Goal: Task Accomplishment & Management: Complete application form

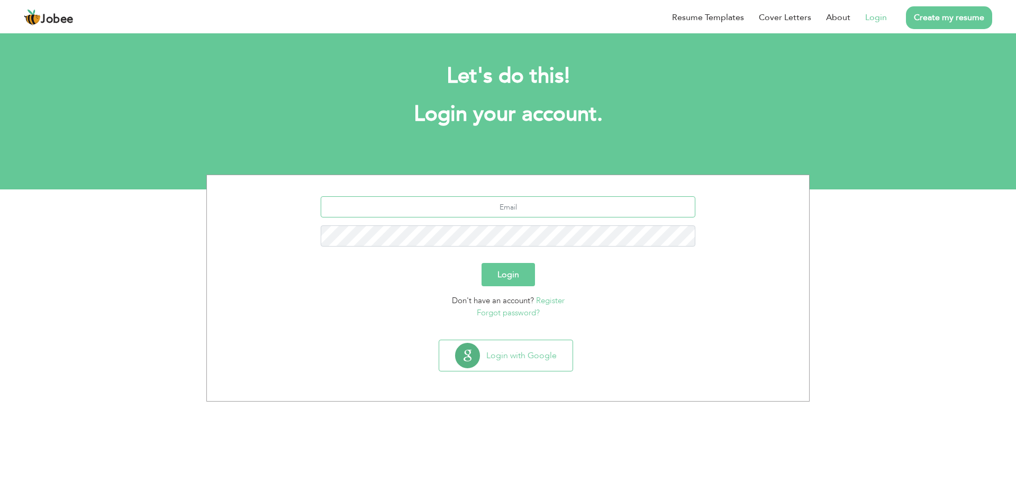
click at [498, 210] on input "text" at bounding box center [508, 206] width 375 height 21
type input "immad071@hotmail.com"
click at [511, 281] on button "Login" at bounding box center [507, 274] width 53 height 23
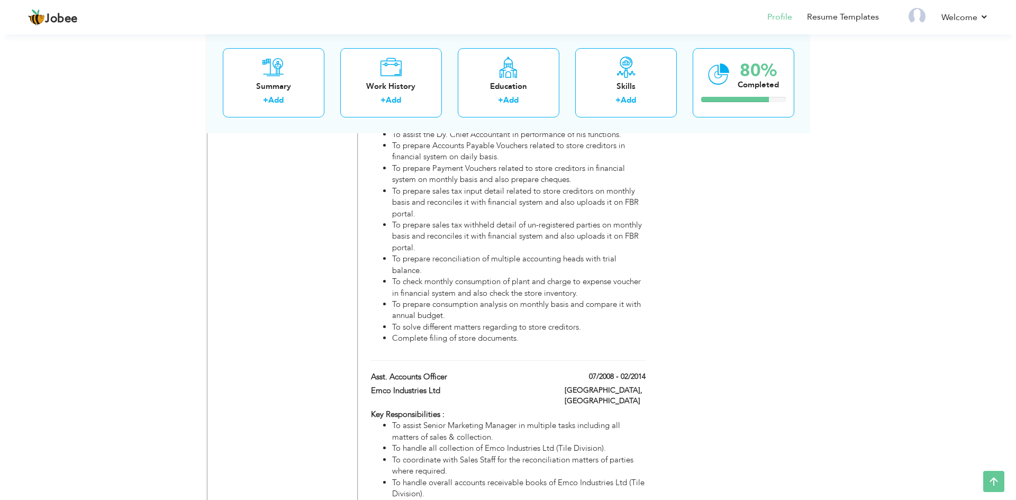
scroll to position [1159, 0]
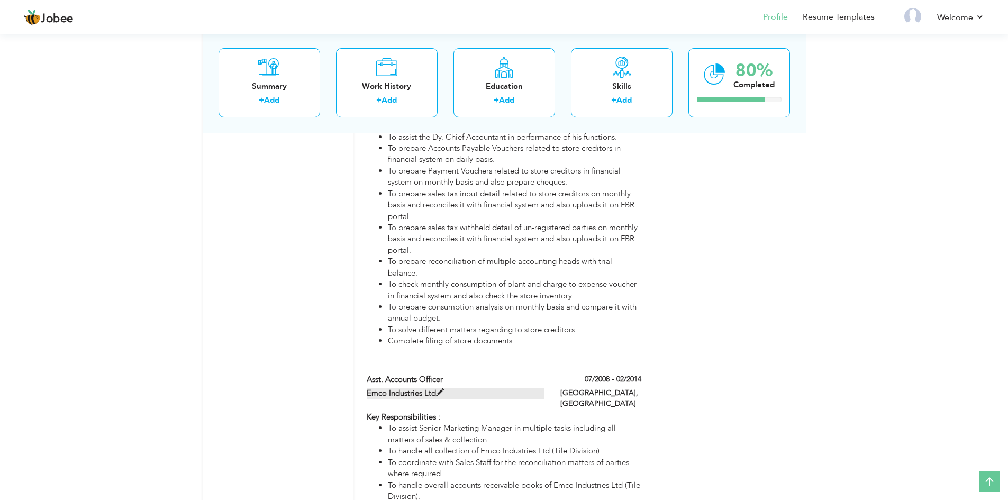
click at [443, 389] on span at bounding box center [440, 393] width 8 height 8
type input "Asst. Accounts Officer"
type input "Emco Industries Ltd"
type input "07/2008"
type input "02/2014"
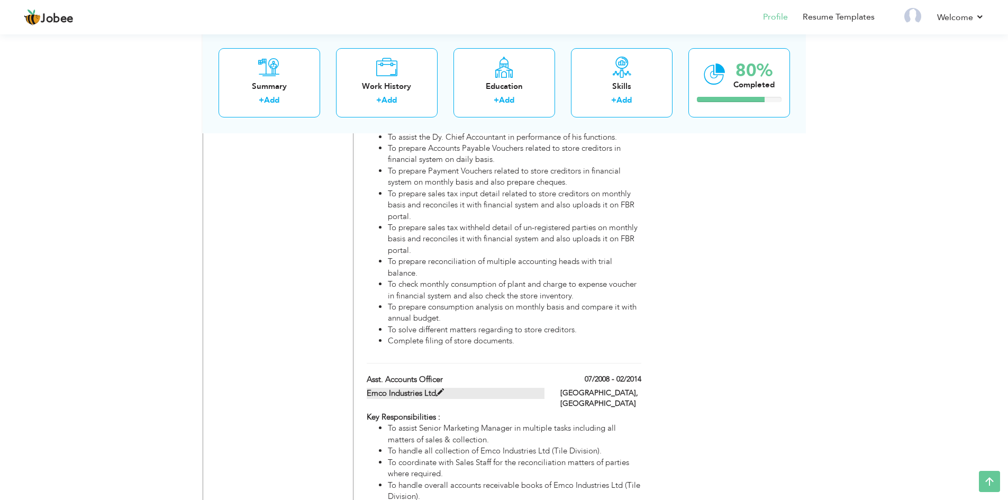
type input "[GEOGRAPHIC_DATA]"
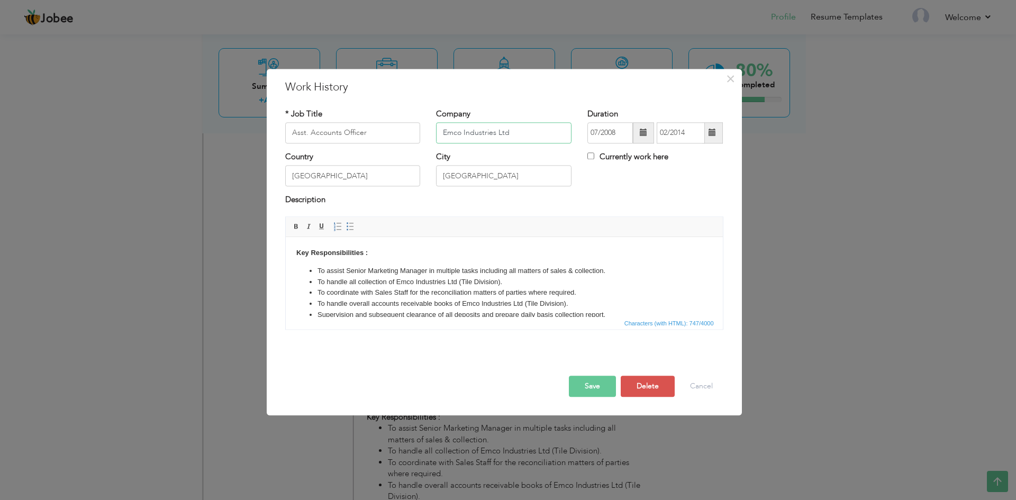
click at [521, 140] on input "Emco Industries Ltd" at bounding box center [503, 132] width 135 height 21
paste input "Manufacturer of Ceramic Tiles and Insulators"
type input "Emco Industries Ltd (Manufacturer of Ceramic Tiles and Insulators)"
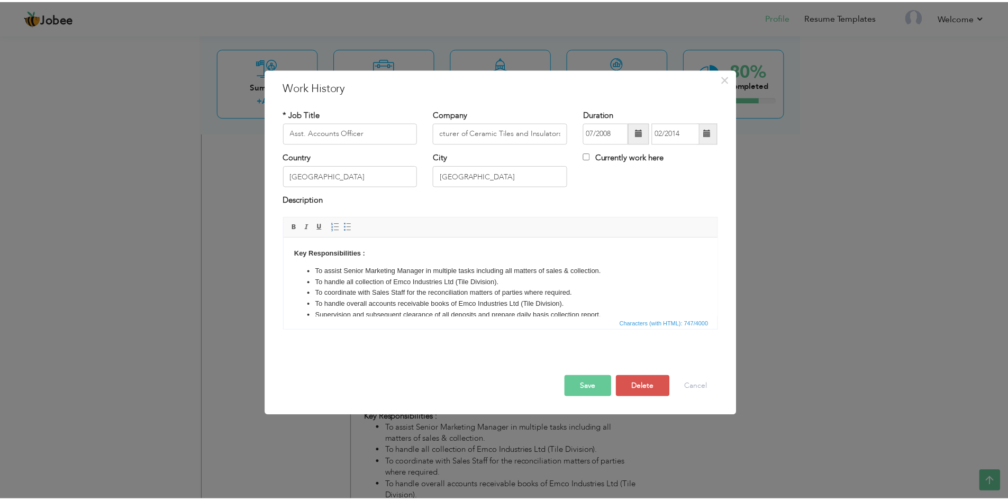
scroll to position [0, 0]
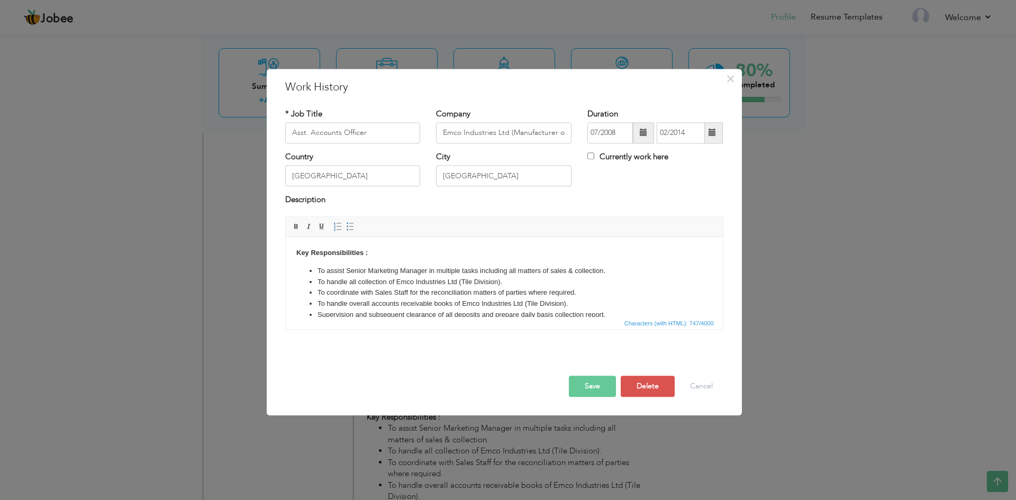
click at [585, 396] on button "Save" at bounding box center [592, 386] width 47 height 21
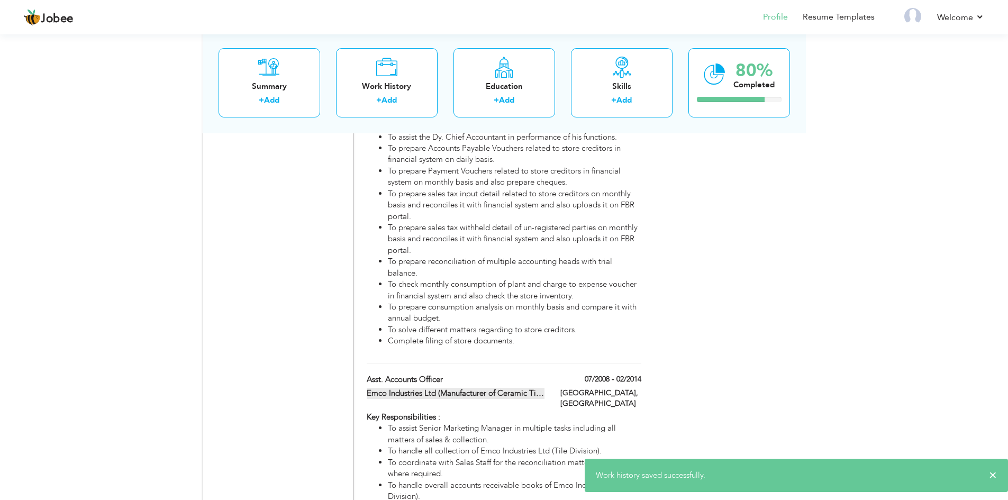
click at [543, 388] on label "Emco Industries Ltd (Manufacturer of Ceramic Tiles and Insulators)" at bounding box center [456, 393] width 178 height 11
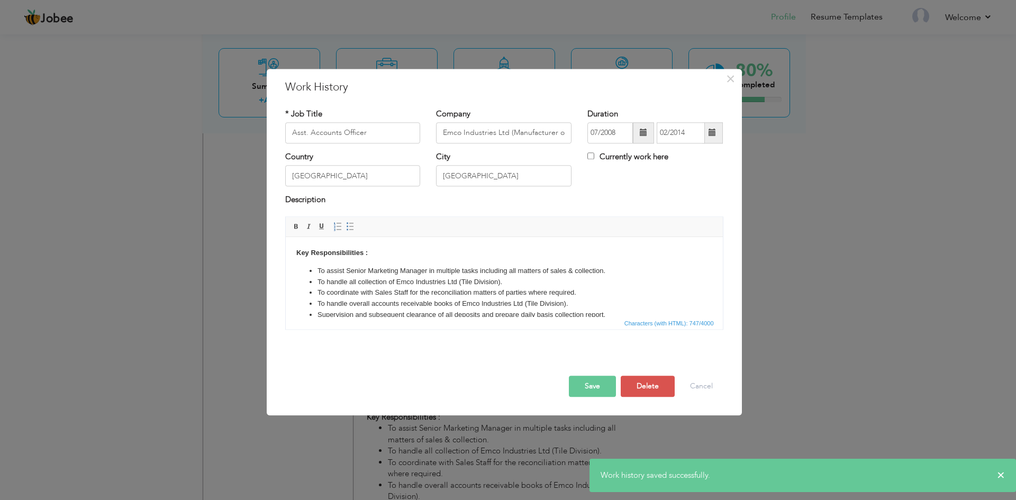
click at [592, 388] on button "Save" at bounding box center [592, 386] width 47 height 21
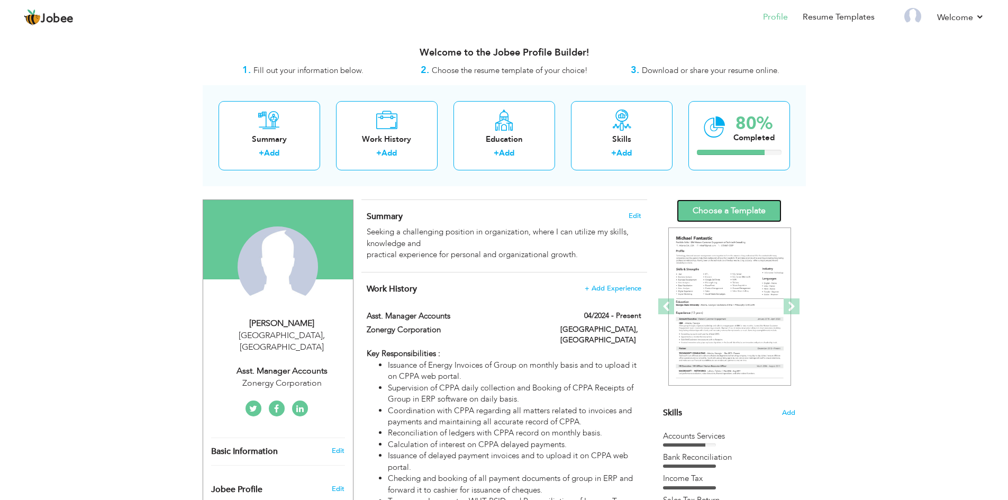
click at [736, 212] on link "Choose a Template" at bounding box center [729, 210] width 105 height 23
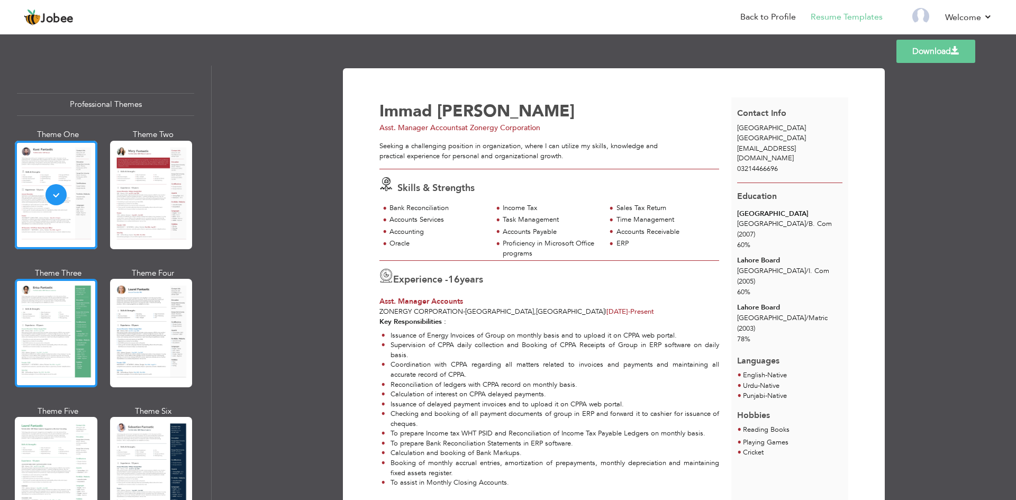
click at [66, 316] on div at bounding box center [56, 333] width 83 height 108
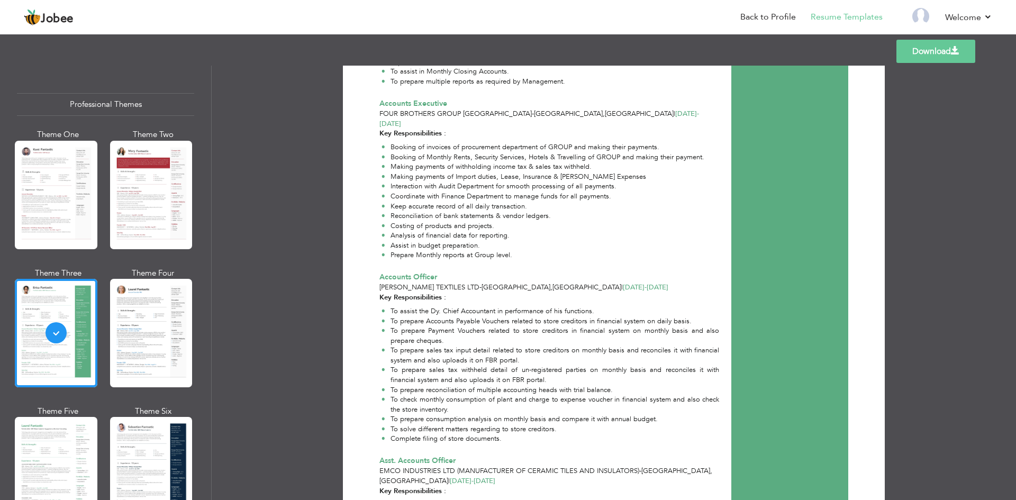
scroll to position [652, 0]
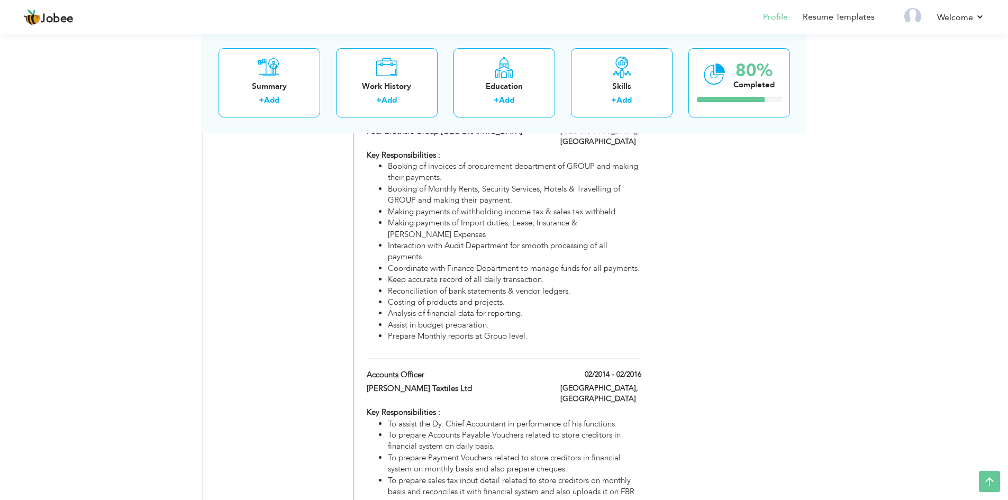
scroll to position [842, 0]
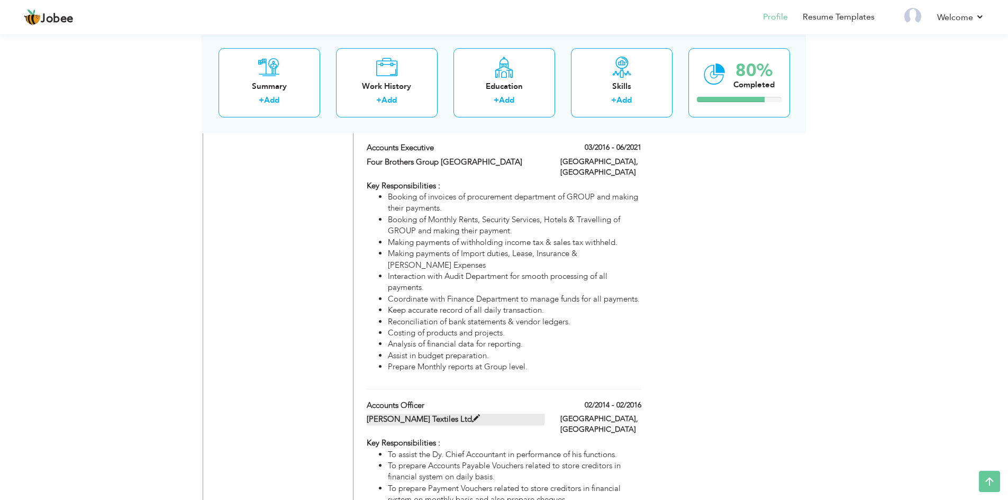
click at [472, 415] on span at bounding box center [476, 419] width 8 height 8
type input "Accounts Officer"
type input "Al-Nasr Textiles Ltd"
type input "02/2014"
type input "02/2016"
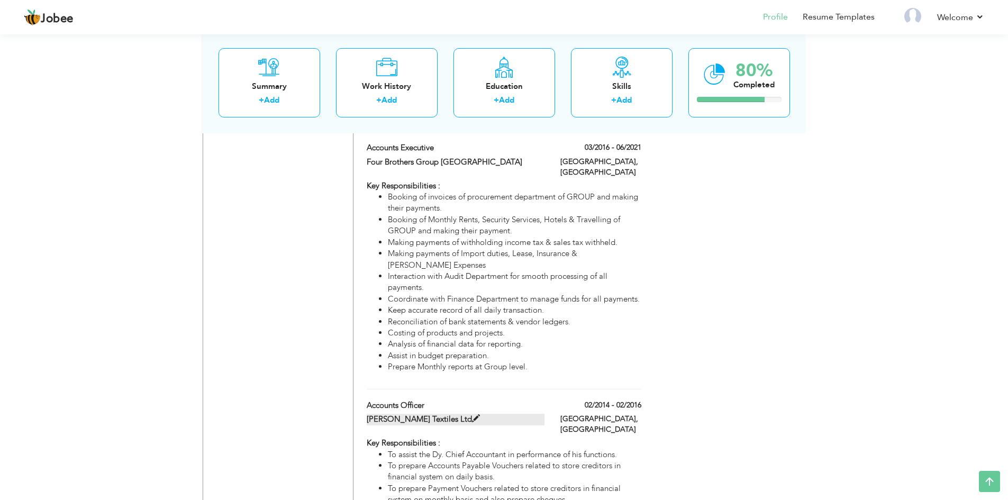
type input "[GEOGRAPHIC_DATA]"
type input "Lahore"
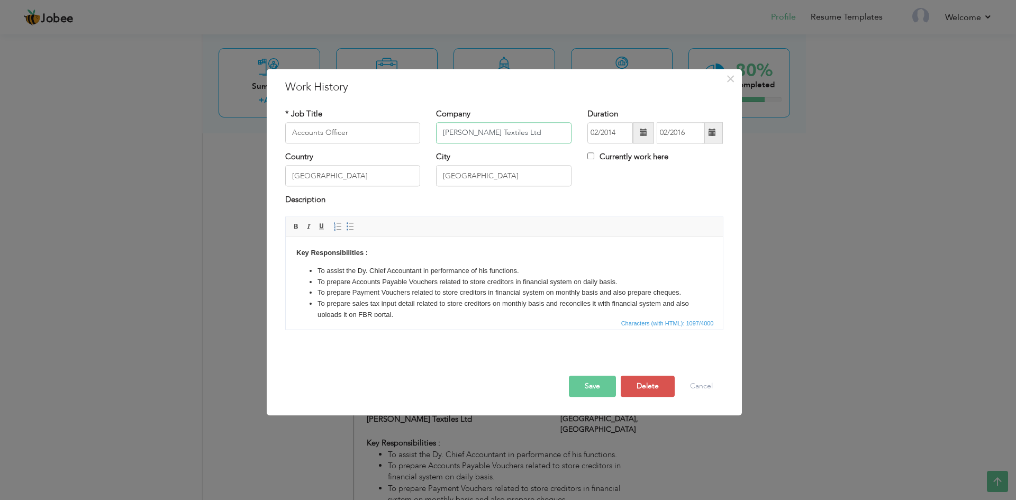
click at [544, 134] on input "Al-Nasr Textiles Ltd" at bounding box center [503, 132] width 135 height 21
type input "Al-Nasr Textiles Ltd (Spinning Unit)"
click at [597, 392] on button "Save" at bounding box center [592, 386] width 47 height 21
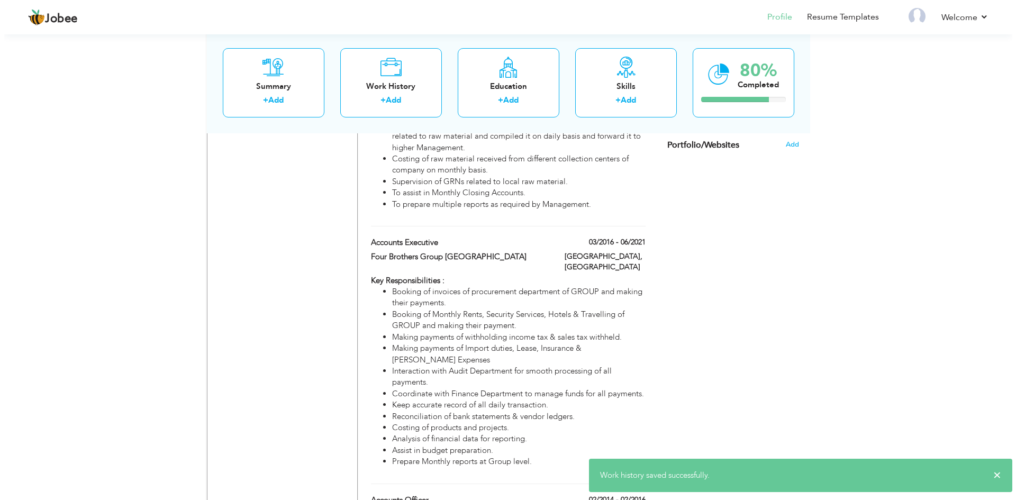
scroll to position [736, 0]
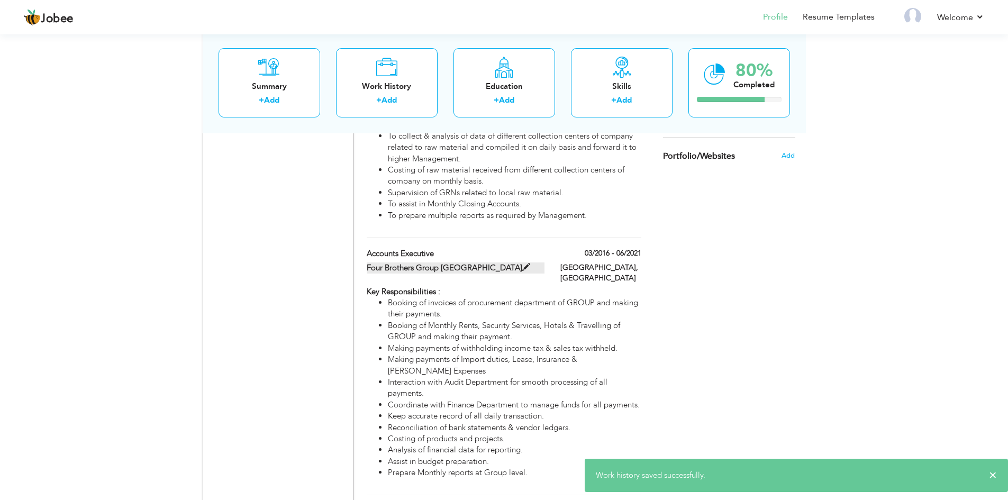
click at [522, 263] on span at bounding box center [526, 267] width 8 height 8
type input "Accounts Executive"
type input "Four Brothers Group Pakistan"
type input "03/2016"
type input "06/2021"
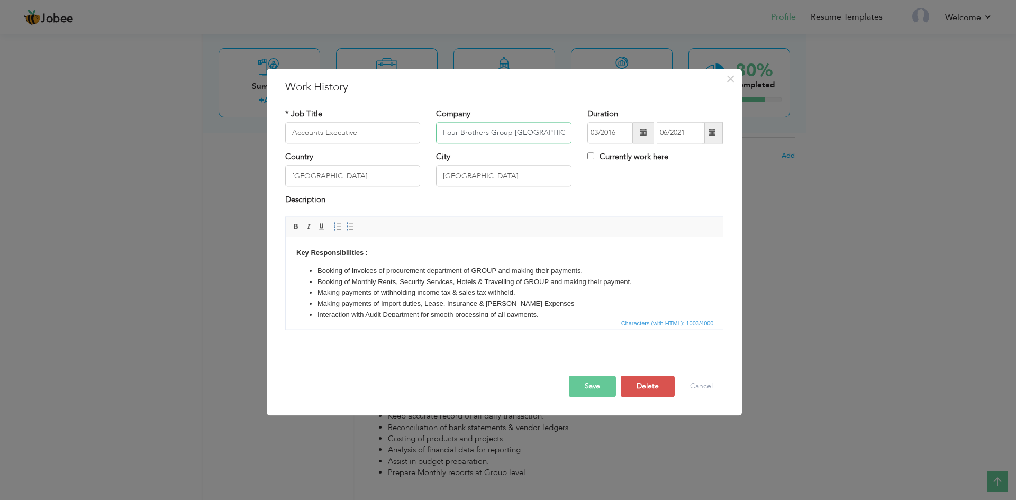
click at [552, 131] on input "Four Brothers Group Pakistan" at bounding box center [503, 132] width 135 height 21
type input "Four Brothers Group Pakistan (Deals in Pesticides)"
click at [592, 387] on button "Save" at bounding box center [592, 386] width 47 height 21
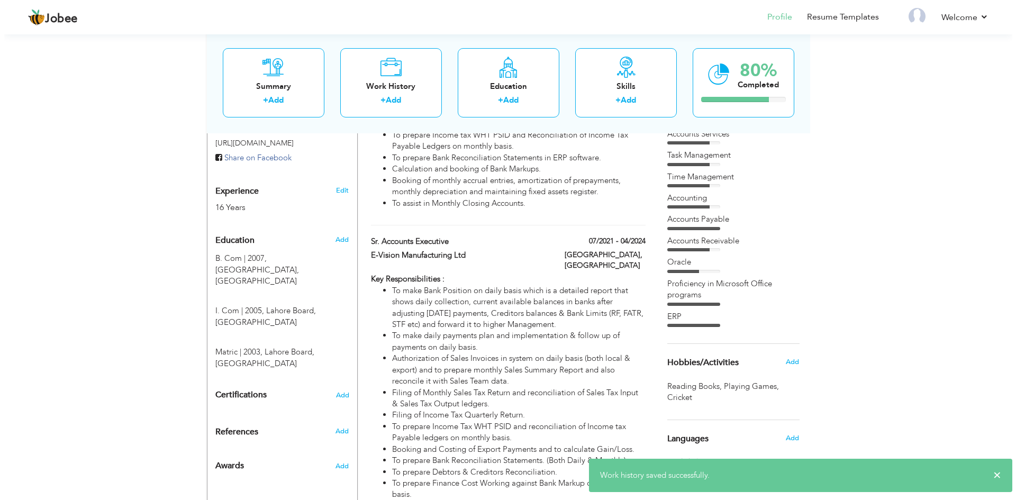
scroll to position [366, 0]
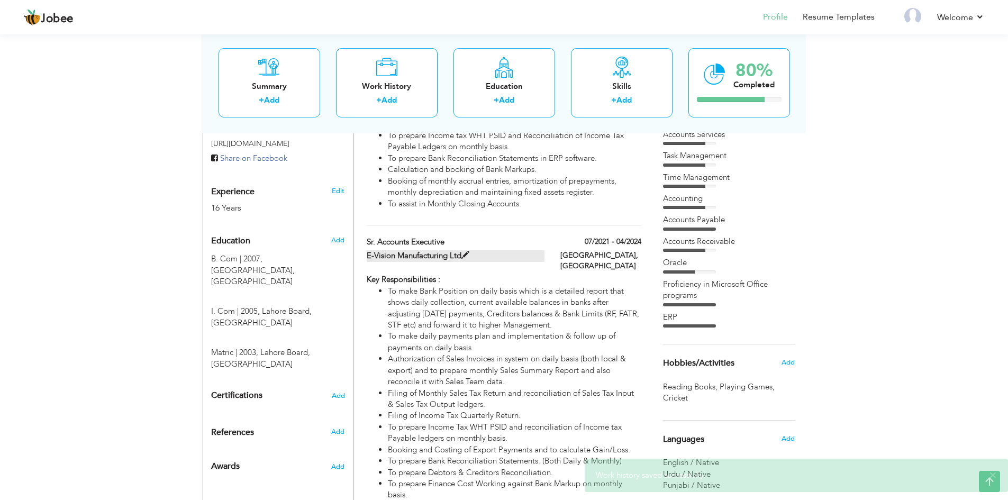
click at [467, 251] on span at bounding box center [465, 255] width 8 height 8
type input "Sr. Accounts Executive"
type input "E-Vision Manufacturing Ltd"
type input "07/2021"
type input "04/2024"
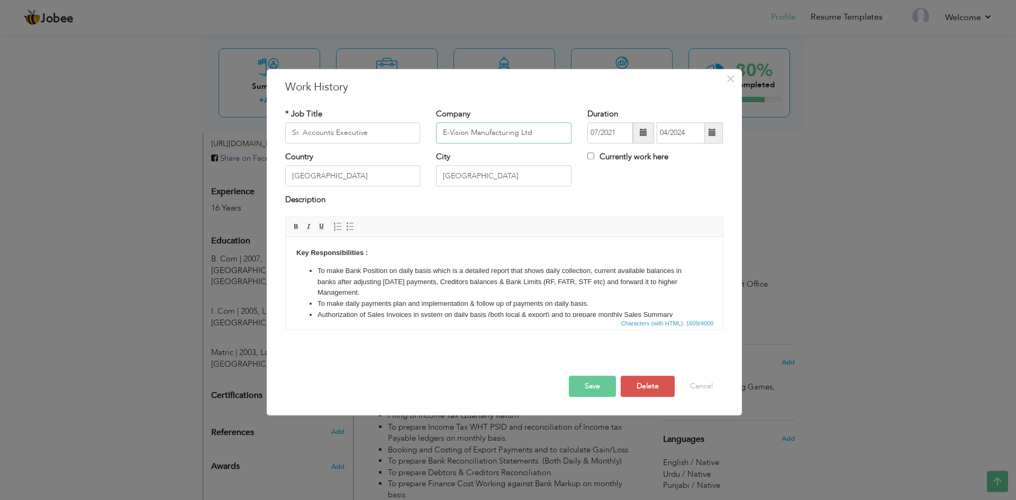
click at [545, 135] on input "E-Vision Manufacturing Ltd" at bounding box center [503, 132] width 135 height 21
paste input "Manufacturer of Polyester Staple Fiber"
type input "E-Vision Manufacturing Ltd (Manufacturer of Polyester Staple Fiber)"
click at [599, 388] on button "Save" at bounding box center [592, 386] width 47 height 21
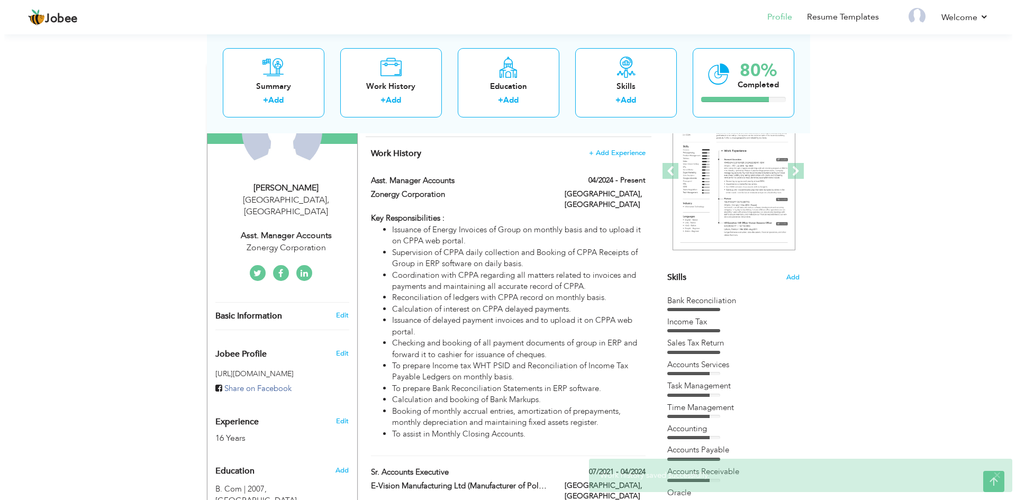
scroll to position [154, 0]
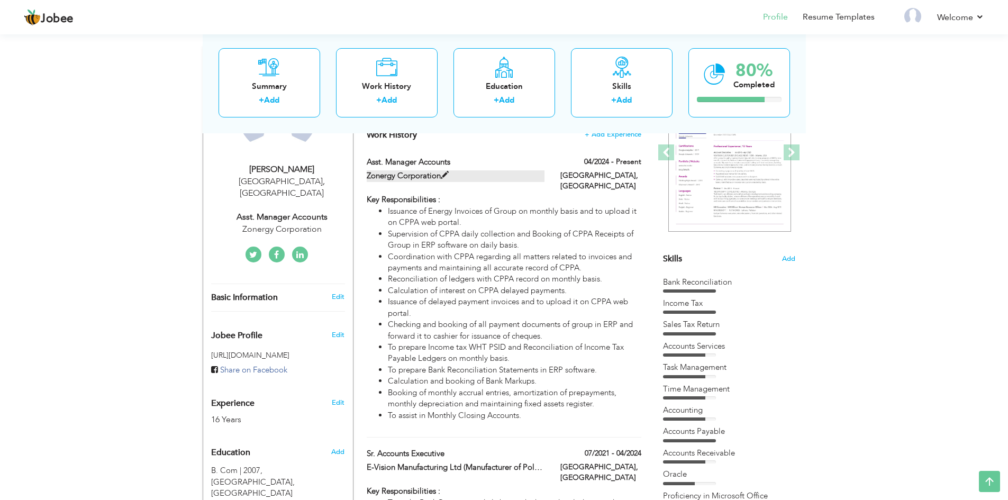
click at [445, 175] on span at bounding box center [445, 175] width 8 height 8
type input "Asst. Manager Accounts"
type input "Zonergy Corporation"
type input "04/2024"
checkbox input "true"
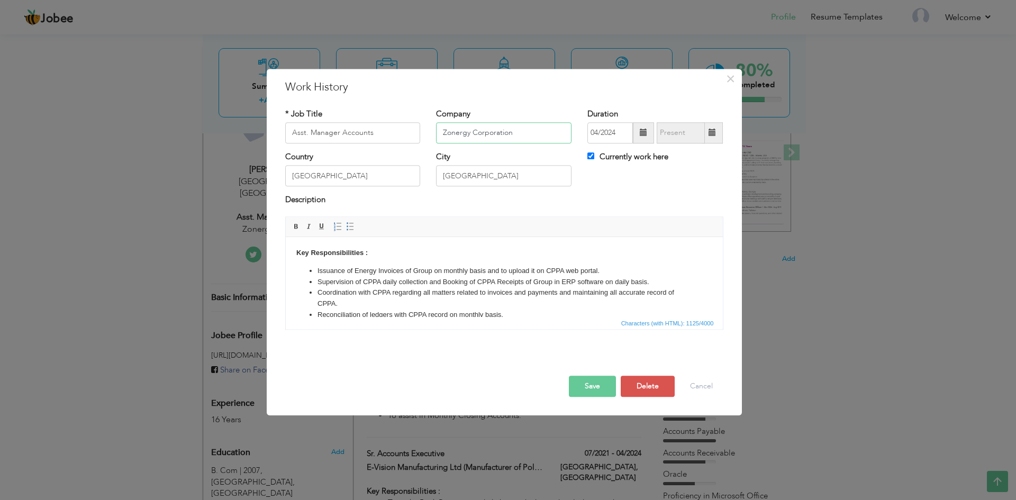
click at [530, 135] on input "Zonergy Corporation" at bounding box center [503, 132] width 135 height 21
click at [519, 130] on input "Zonergy Corporation (CPEC Project)" at bounding box center [503, 132] width 135 height 21
paste input "CPEC Project - Chinese Multinational"
type input "Zonergy Corporation (CPEC Project - Chinese Multinational)"
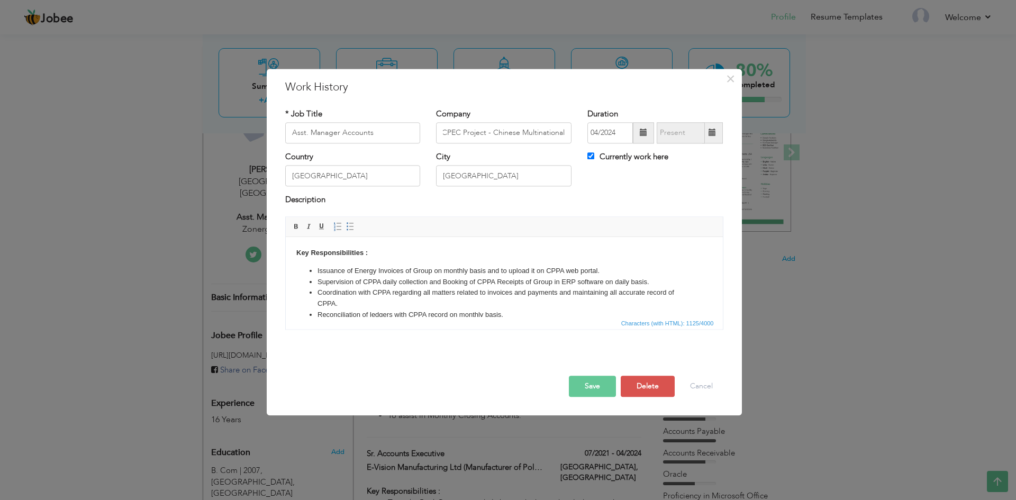
click at [594, 389] on button "Save" at bounding box center [592, 386] width 47 height 21
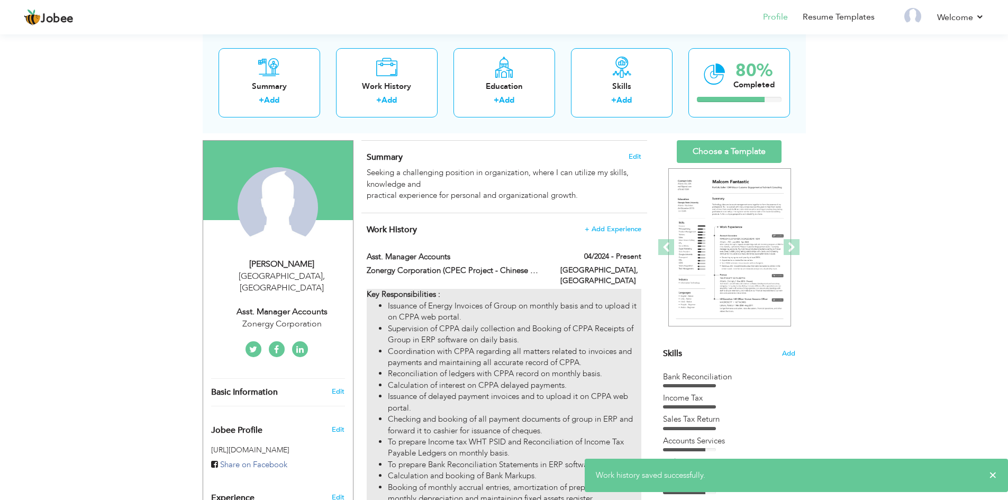
scroll to position [0, 0]
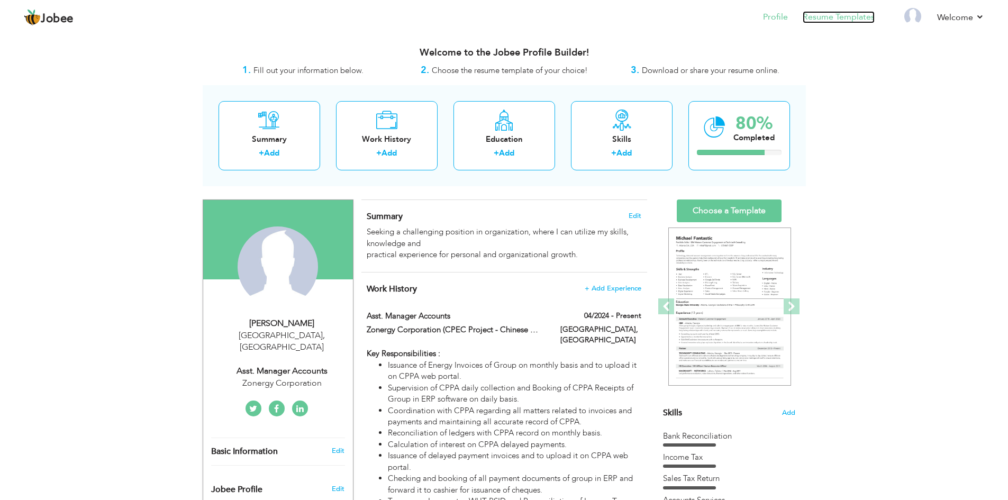
click at [824, 15] on link "Resume Templates" at bounding box center [839, 17] width 72 height 12
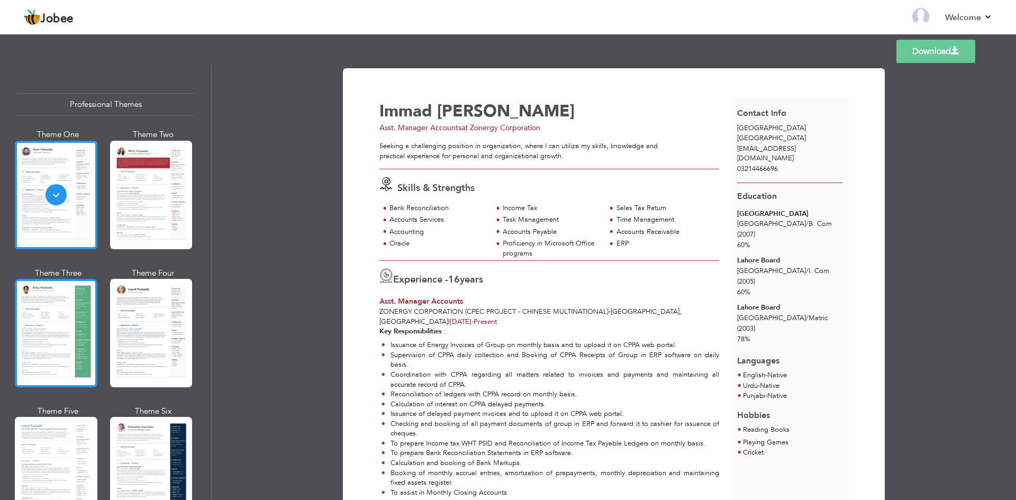
click at [50, 326] on div at bounding box center [56, 333] width 83 height 108
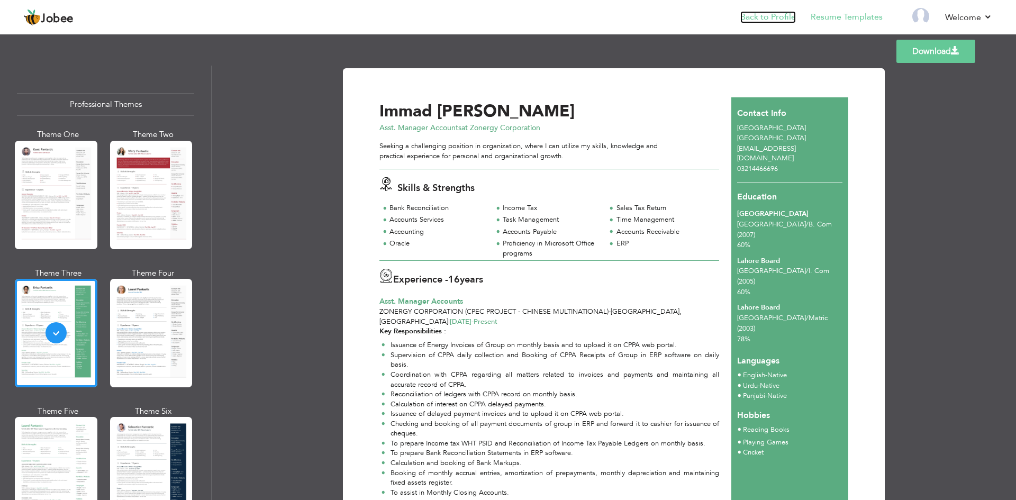
click at [775, 20] on link "Back to Profile" at bounding box center [768, 17] width 56 height 12
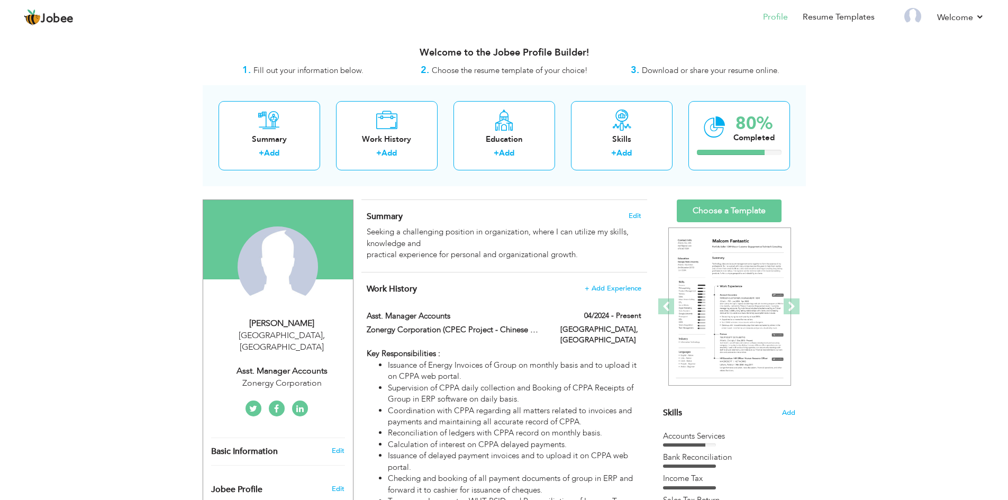
click at [280, 377] on div "Zonergy Corporation" at bounding box center [282, 383] width 142 height 12
type input "Immad"
type input "Hanif"
type input "03214466696"
select select "number:166"
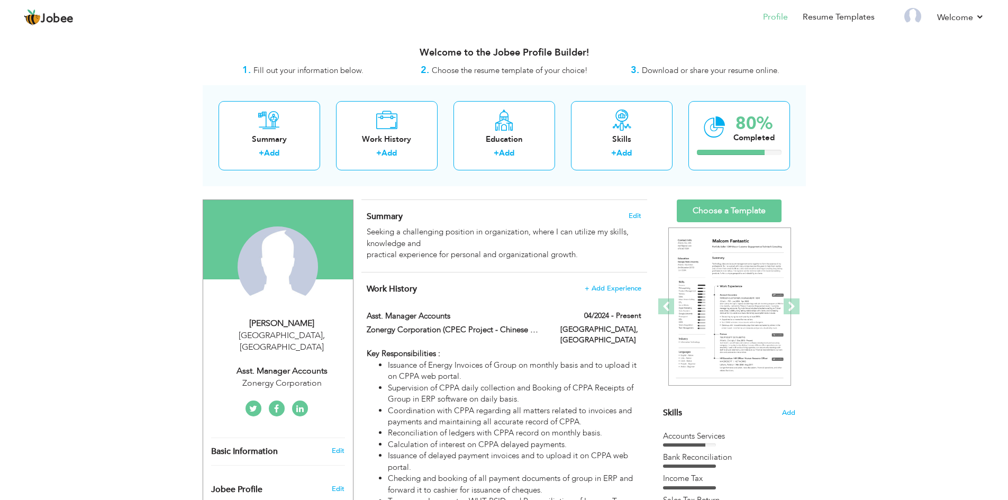
type input "[GEOGRAPHIC_DATA]"
select select "number:18"
type input "Zonergy Corporation"
type input "Asst. Manager Accounts"
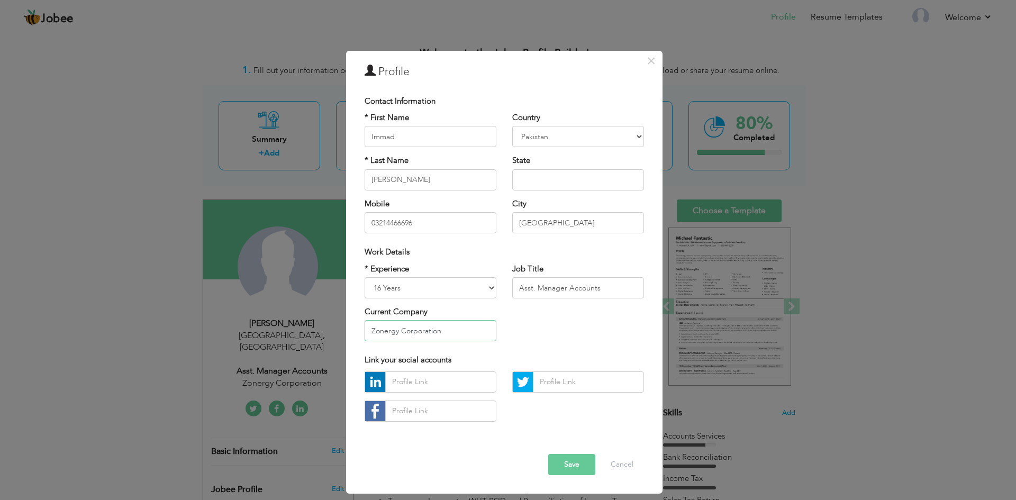
click at [455, 331] on input "Zonergy Corporation" at bounding box center [431, 330] width 132 height 21
type input "Zonergy Corporation (CPEC Project)"
click at [572, 468] on button "Save" at bounding box center [571, 464] width 47 height 21
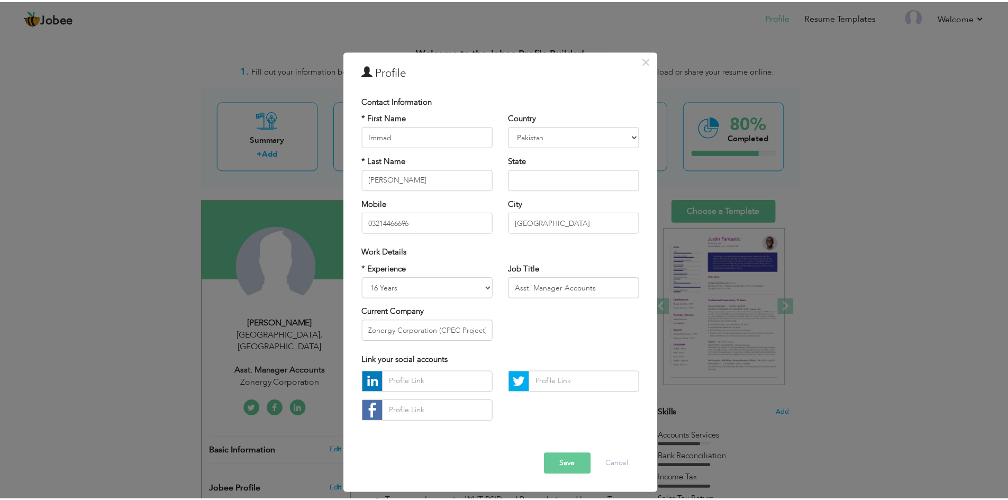
scroll to position [0, 0]
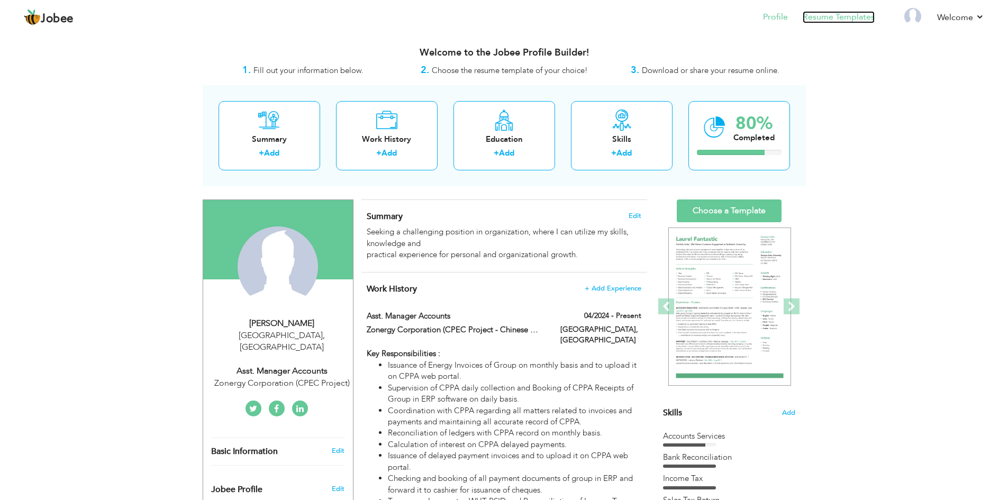
click at [833, 15] on link "Resume Templates" at bounding box center [839, 17] width 72 height 12
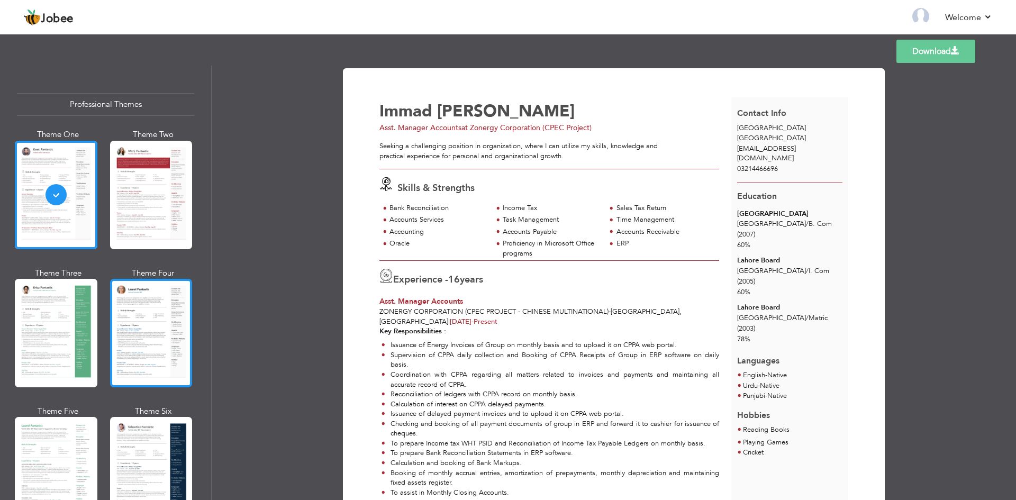
click at [148, 322] on div at bounding box center [151, 333] width 83 height 108
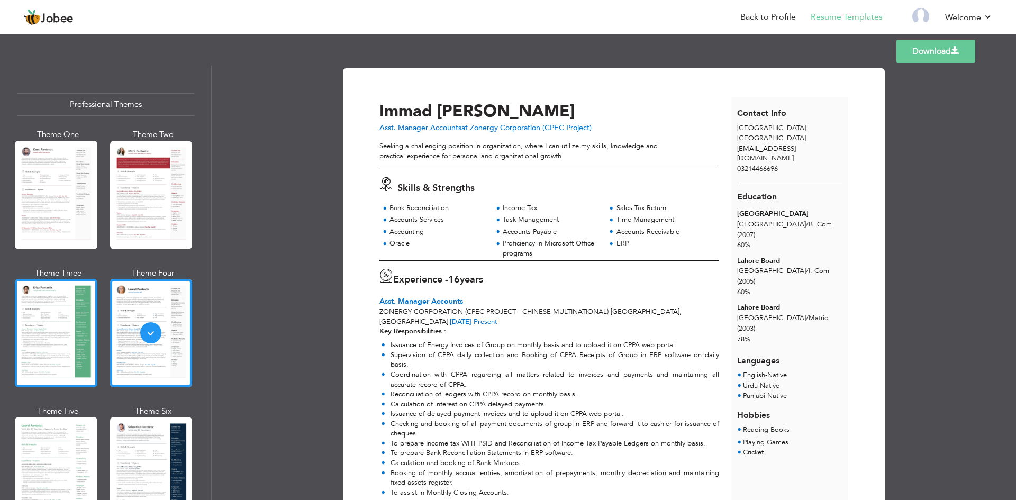
click at [43, 323] on div at bounding box center [56, 333] width 83 height 108
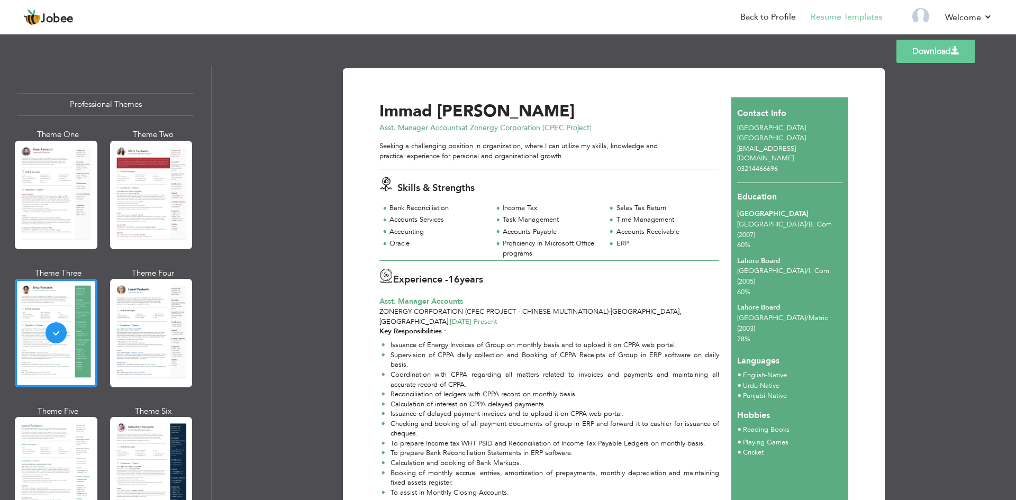
click at [943, 50] on link "Download" at bounding box center [935, 51] width 79 height 23
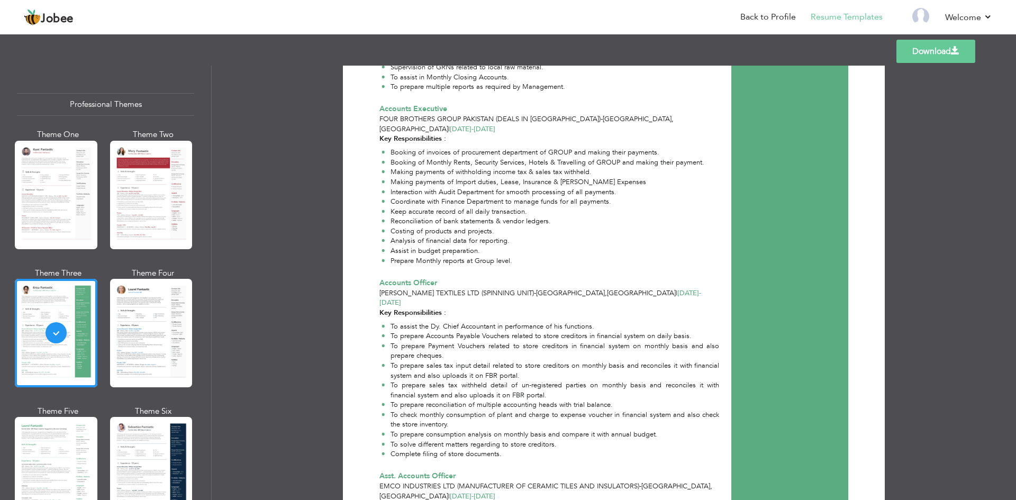
scroll to position [777, 0]
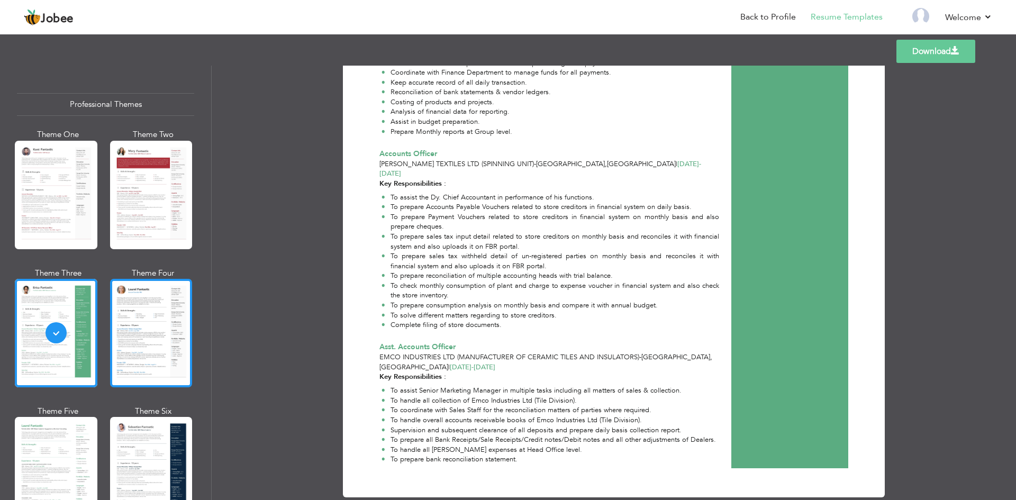
click at [161, 330] on div at bounding box center [151, 333] width 83 height 108
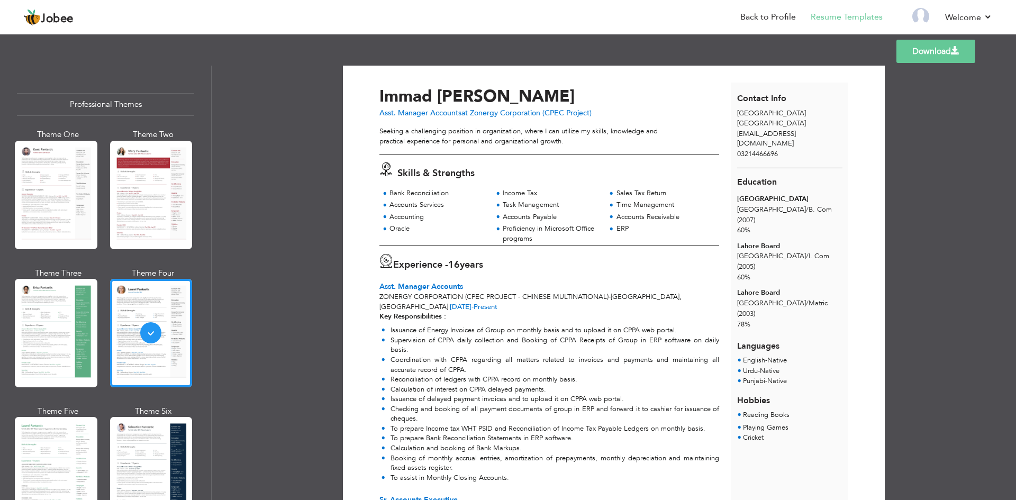
scroll to position [0, 0]
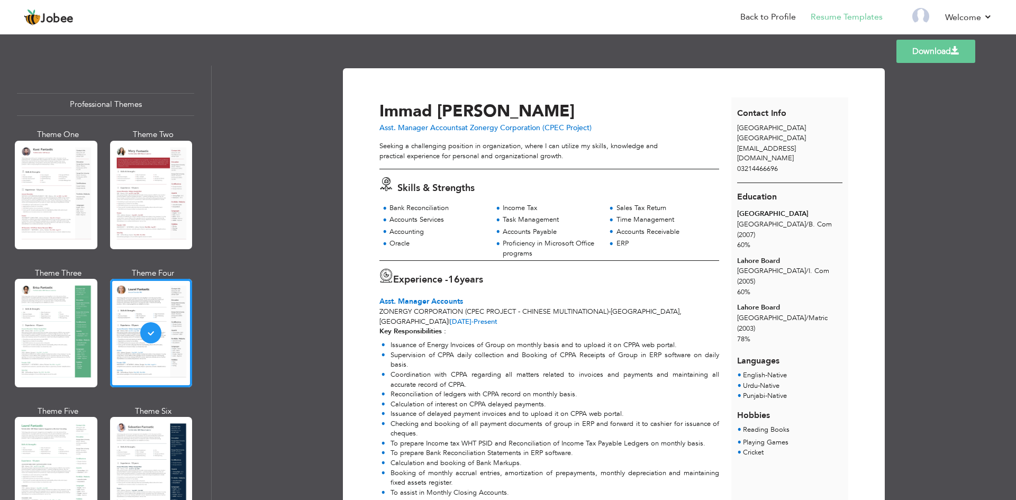
click at [929, 50] on link "Download" at bounding box center [935, 51] width 79 height 23
click at [768, 20] on link "Back to Profile" at bounding box center [768, 17] width 56 height 12
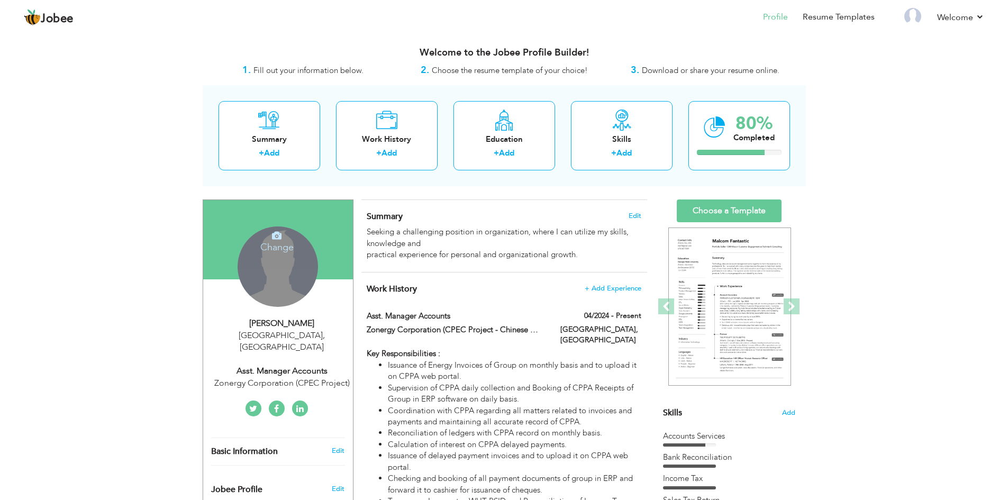
click at [262, 262] on div "Change Remove" at bounding box center [278, 266] width 80 height 80
click at [277, 243] on h4 "Change" at bounding box center [277, 240] width 76 height 25
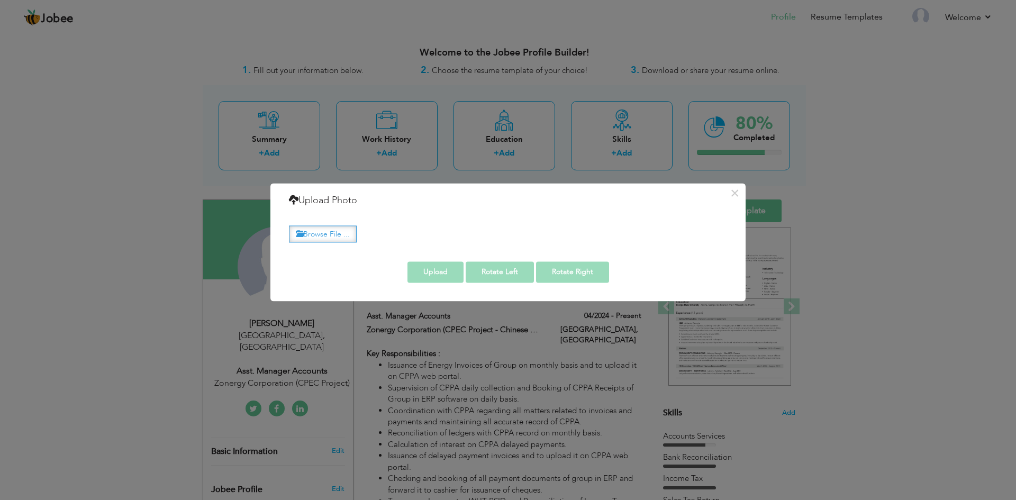
click at [320, 231] on label "Browse File ..." at bounding box center [323, 234] width 68 height 16
click at [0, 0] on input "Browse File ..." at bounding box center [0, 0] width 0 height 0
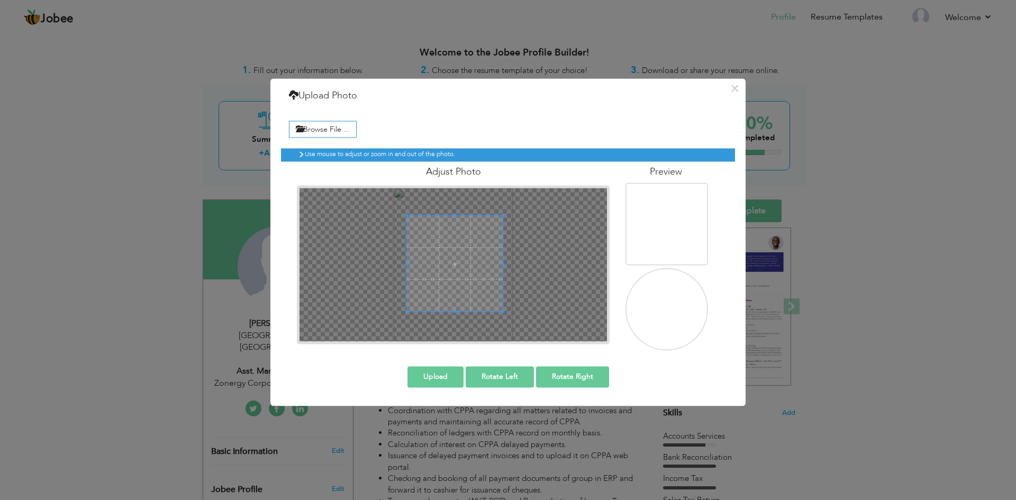
click at [453, 229] on span at bounding box center [454, 263] width 95 height 95
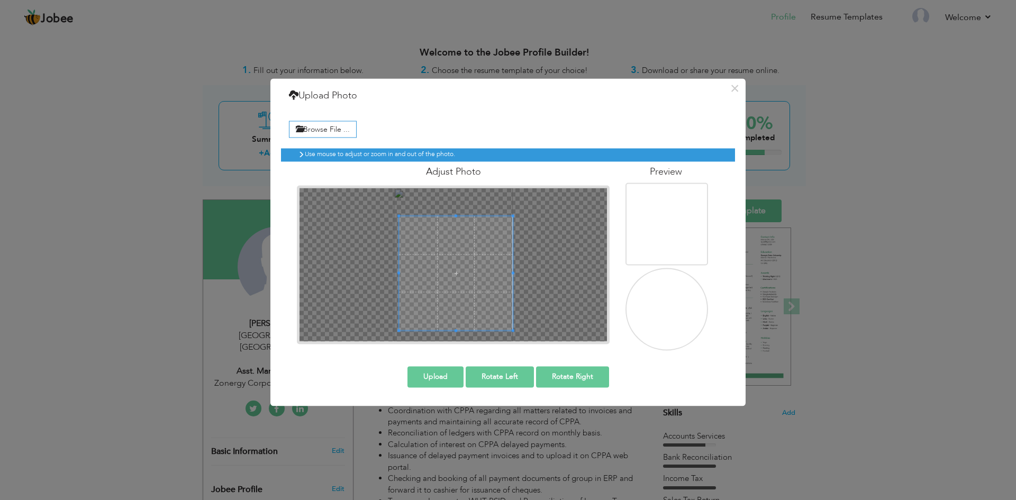
click at [520, 348] on div "Use mouse to adjust or zoom in and out of the photo. Adjust Photo" at bounding box center [508, 245] width 454 height 210
click at [450, 194] on div at bounding box center [452, 264] width 307 height 153
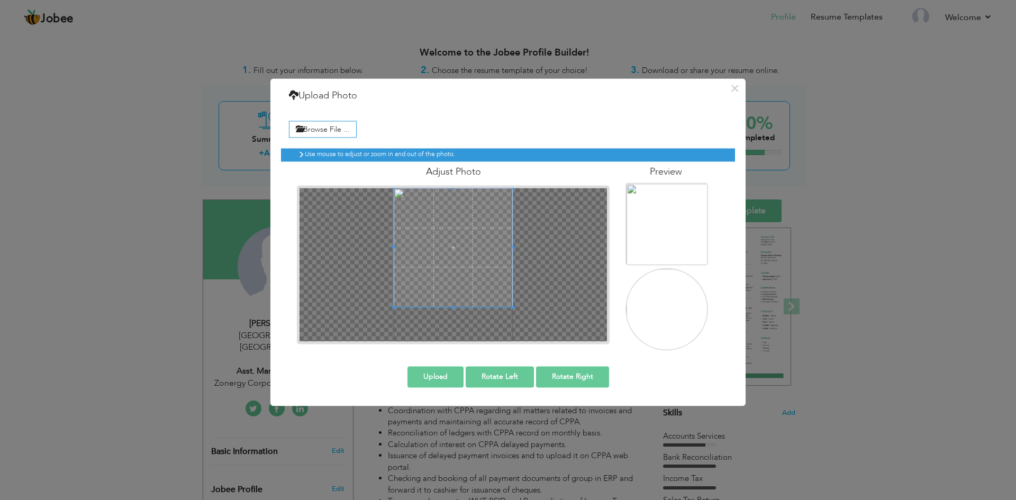
click at [441, 215] on span at bounding box center [454, 248] width 120 height 120
click at [525, 347] on div "Use mouse to adjust or zoom in and out of the photo. Adjust Photo" at bounding box center [508, 245] width 454 height 210
click at [458, 217] on span at bounding box center [454, 258] width 120 height 120
click at [432, 381] on button "Upload" at bounding box center [435, 376] width 56 height 21
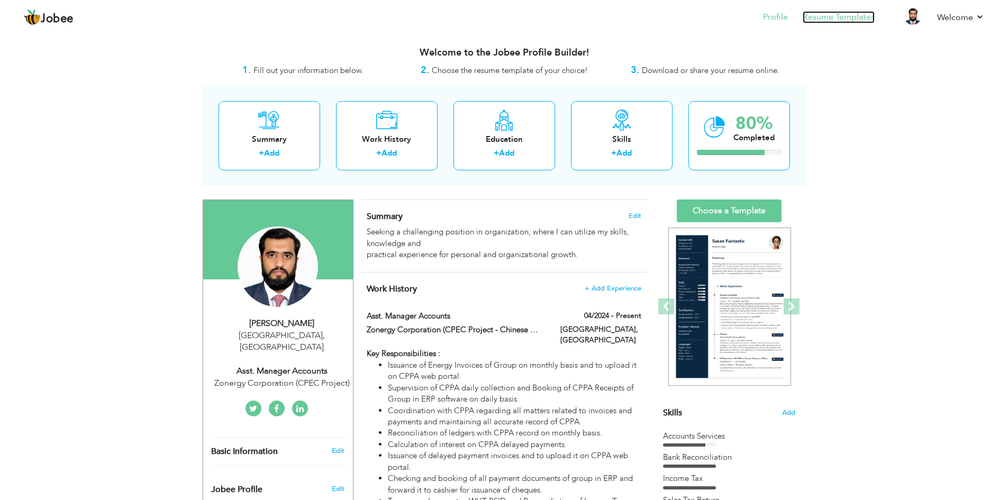
click at [851, 17] on link "Resume Templates" at bounding box center [839, 17] width 72 height 12
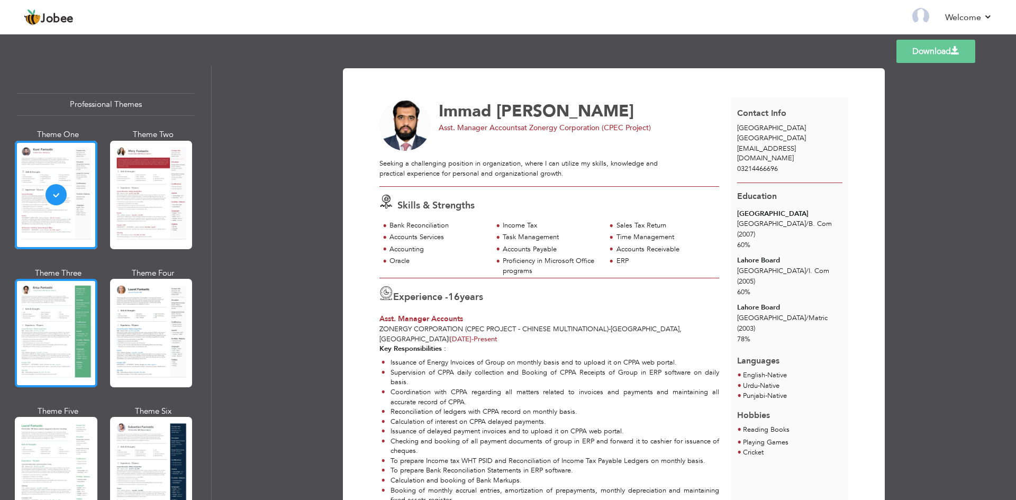
click at [47, 319] on div at bounding box center [56, 333] width 83 height 108
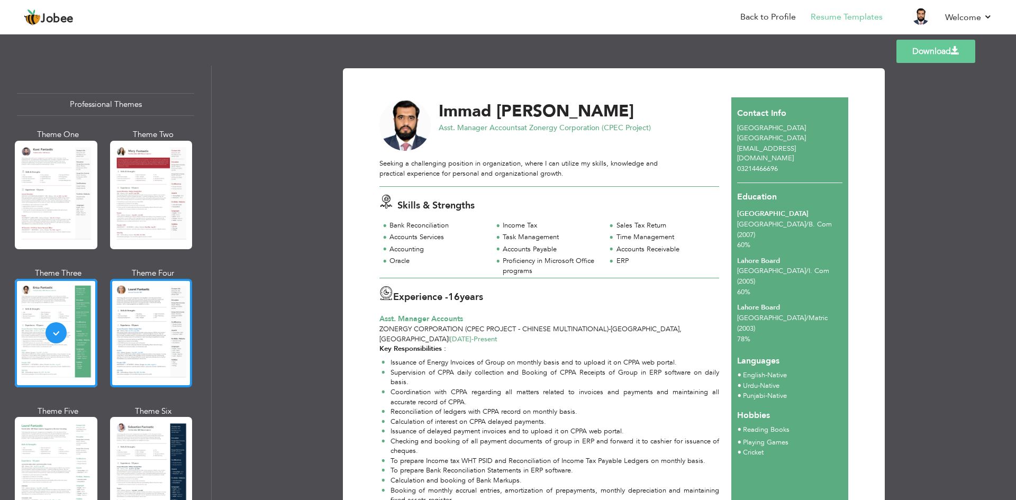
click at [163, 319] on div at bounding box center [151, 333] width 83 height 108
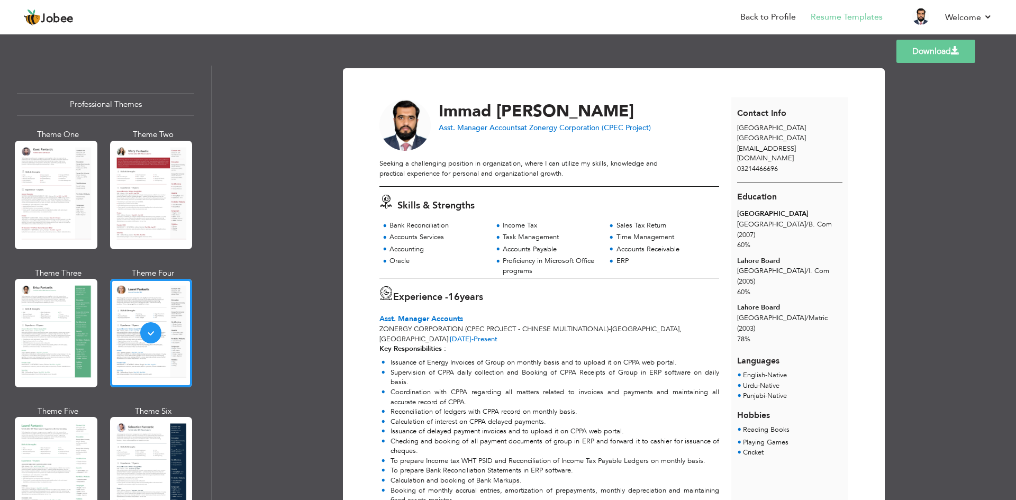
click at [945, 54] on link "Download" at bounding box center [935, 51] width 79 height 23
click at [775, 17] on link "Back to Profile" at bounding box center [768, 17] width 56 height 12
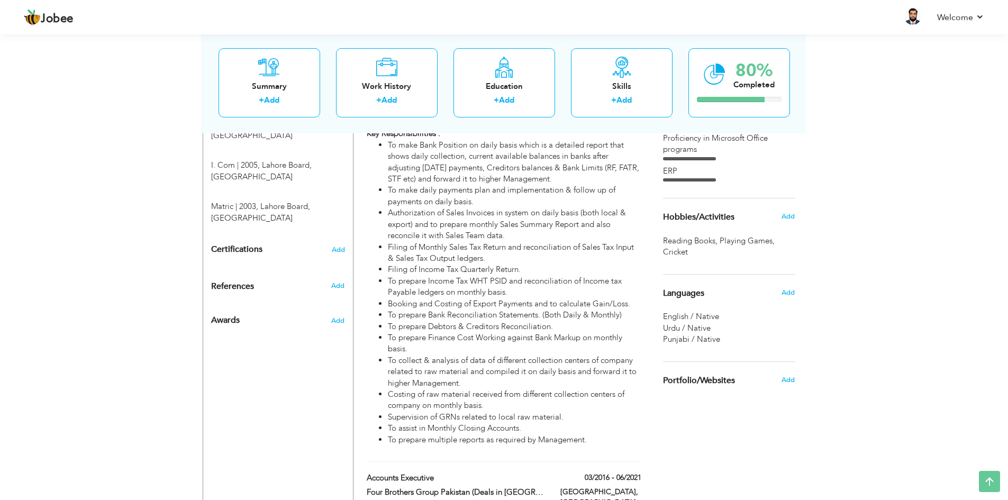
scroll to position [529, 0]
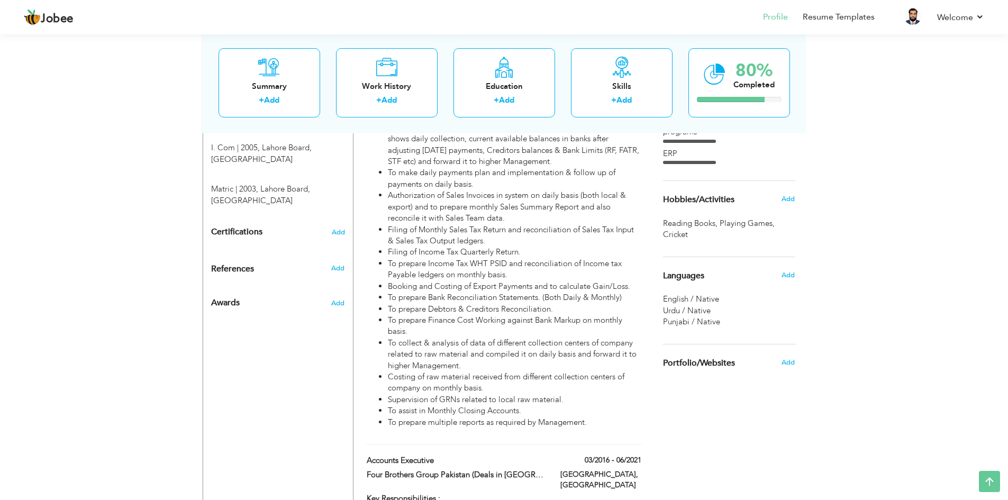
click at [683, 280] on span "Languages" at bounding box center [683, 276] width 41 height 10
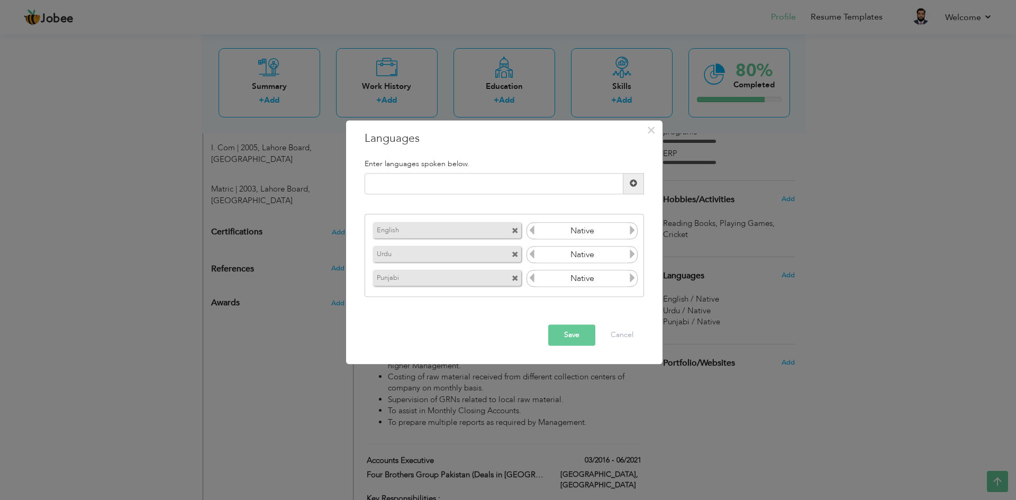
click at [530, 228] on icon at bounding box center [532, 231] width 10 height 10
click at [633, 234] on icon at bounding box center [633, 231] width 10 height 10
click at [633, 233] on icon at bounding box center [633, 231] width 10 height 10
click at [632, 232] on icon at bounding box center [633, 231] width 10 height 10
click at [654, 131] on span "×" at bounding box center [651, 130] width 9 height 19
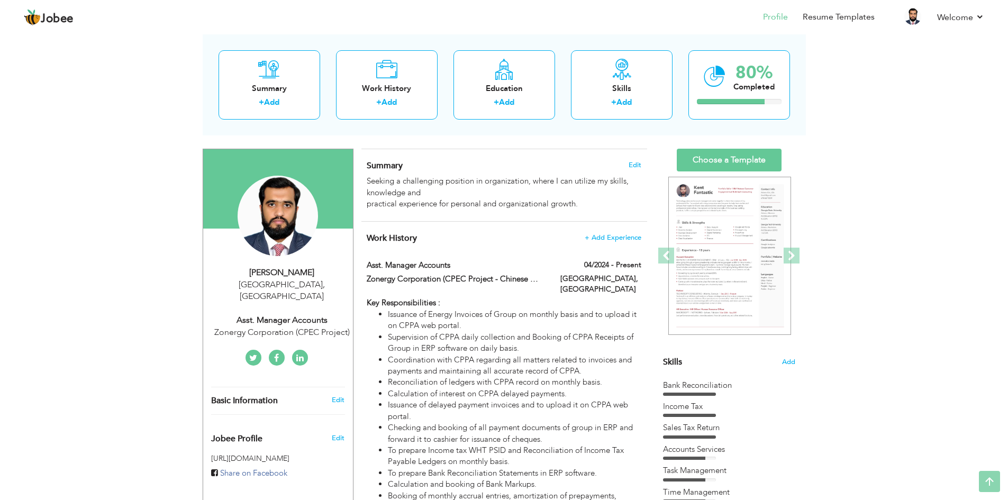
scroll to position [0, 0]
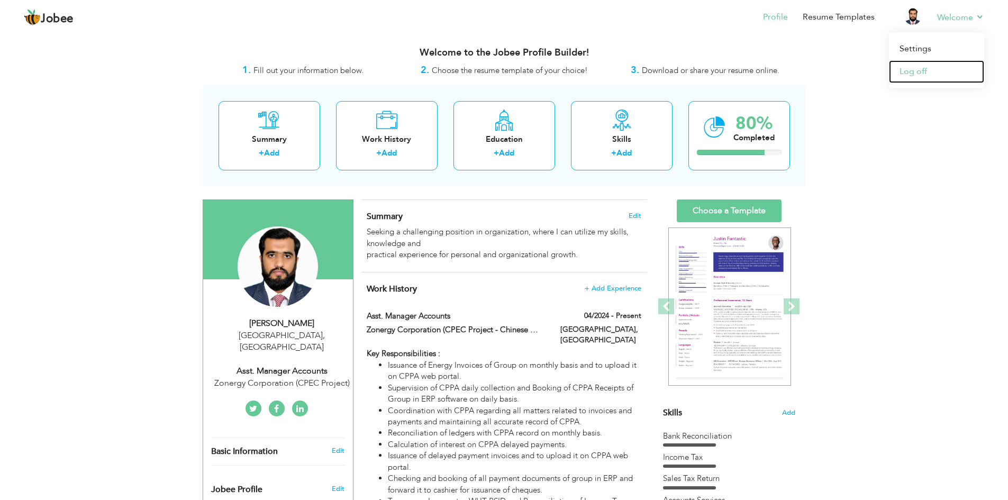
click at [916, 75] on link "Log off" at bounding box center [936, 71] width 95 height 23
